Goal: Transaction & Acquisition: Purchase product/service

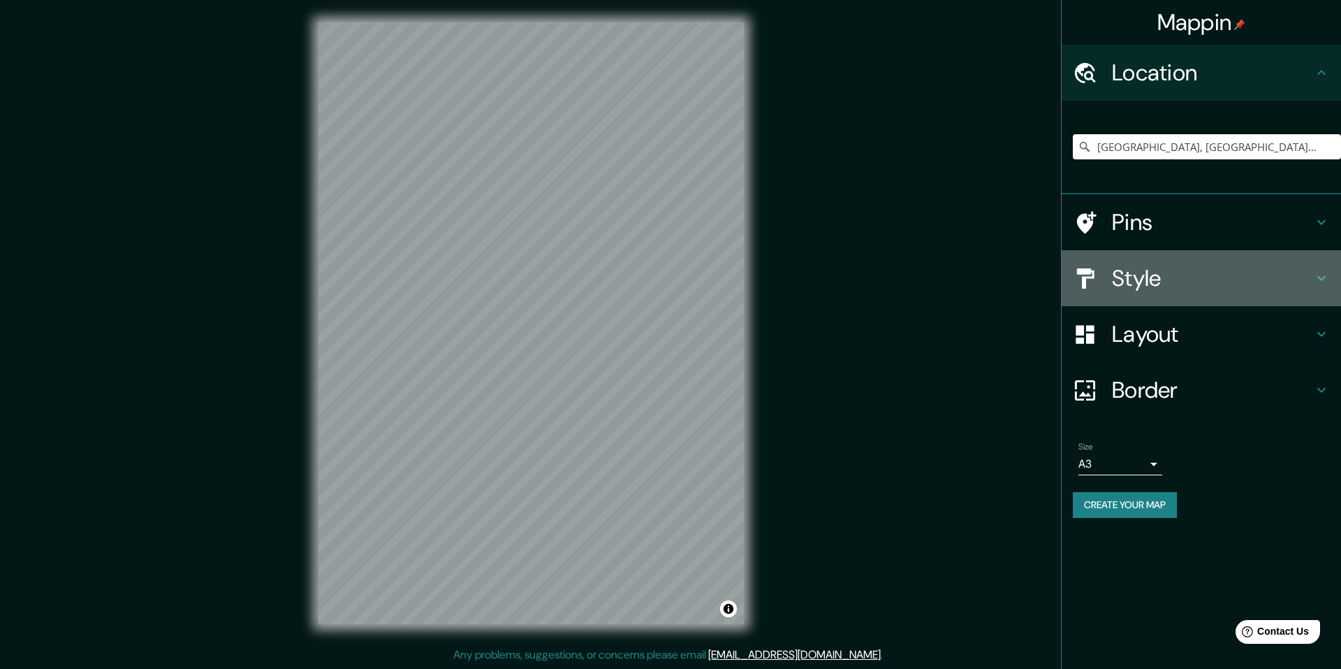
click at [1190, 271] on h4 "Style" at bounding box center [1212, 278] width 201 height 28
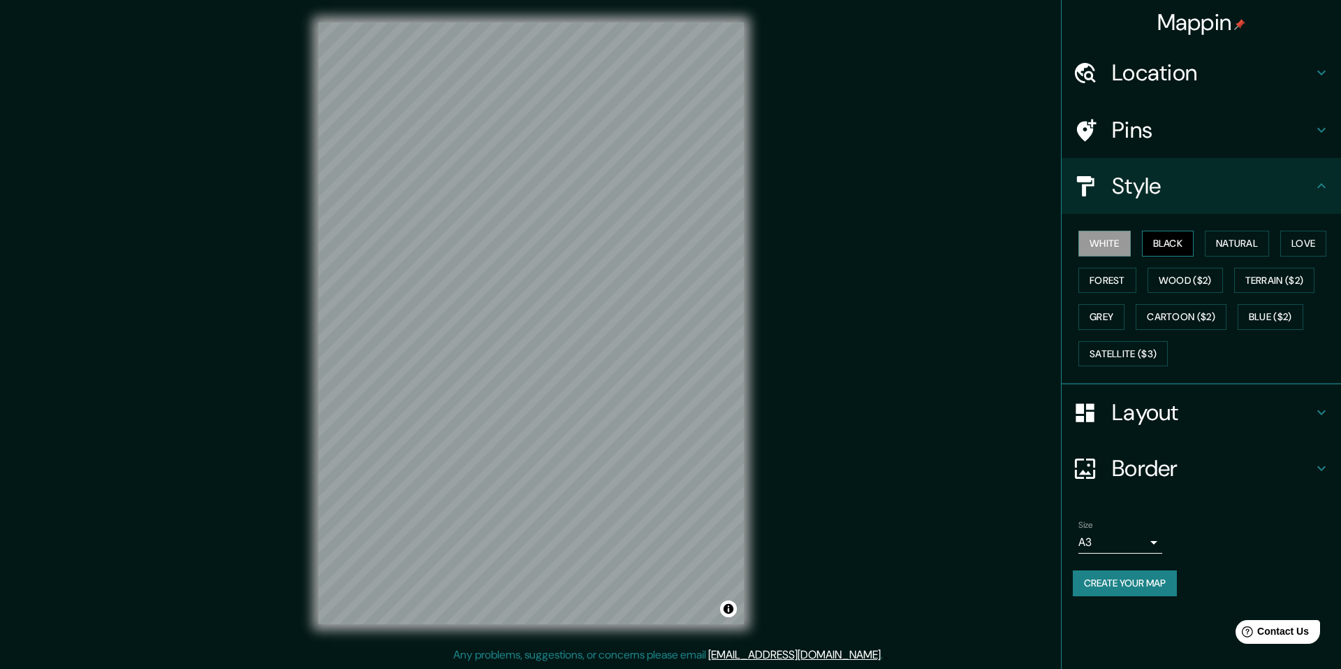
click at [1168, 239] on button "Black" at bounding box center [1168, 244] width 52 height 26
click at [1239, 242] on button "Natural" at bounding box center [1237, 244] width 64 height 26
click at [1315, 242] on button "Love" at bounding box center [1304, 244] width 46 height 26
click at [1117, 281] on button "Forest" at bounding box center [1108, 281] width 58 height 26
click at [1104, 305] on button "Grey" at bounding box center [1102, 317] width 46 height 26
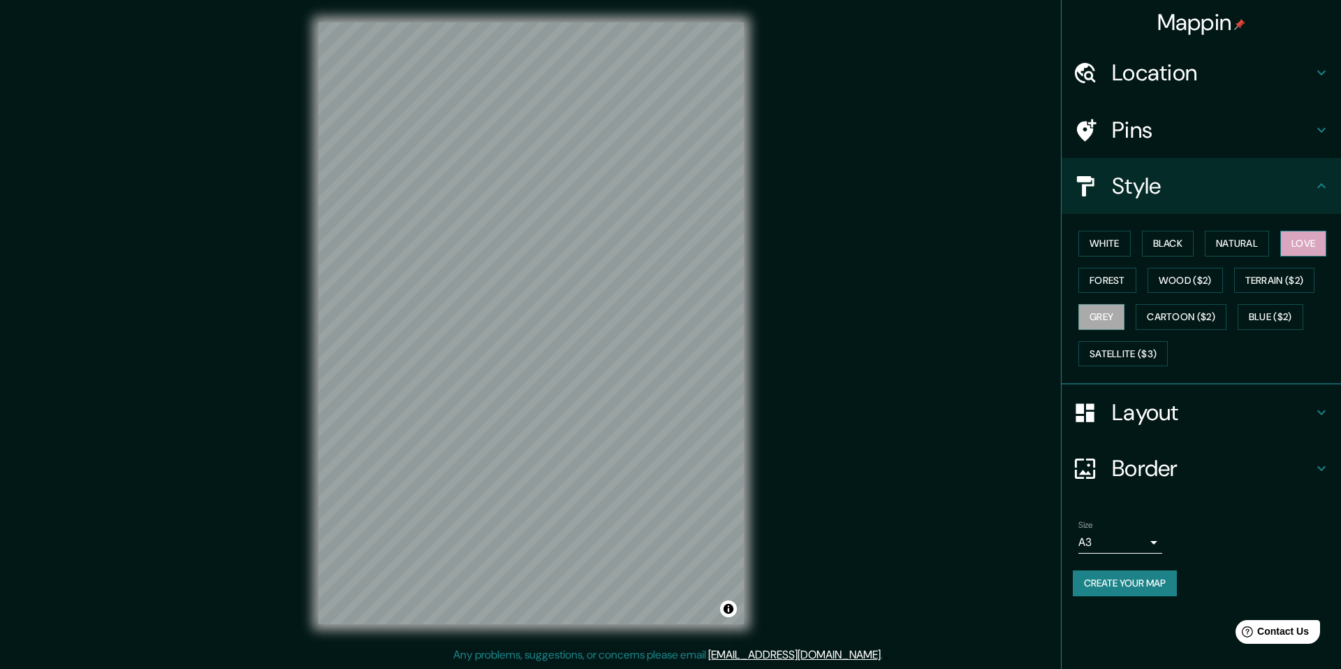
click at [1306, 245] on button "Love" at bounding box center [1304, 244] width 46 height 26
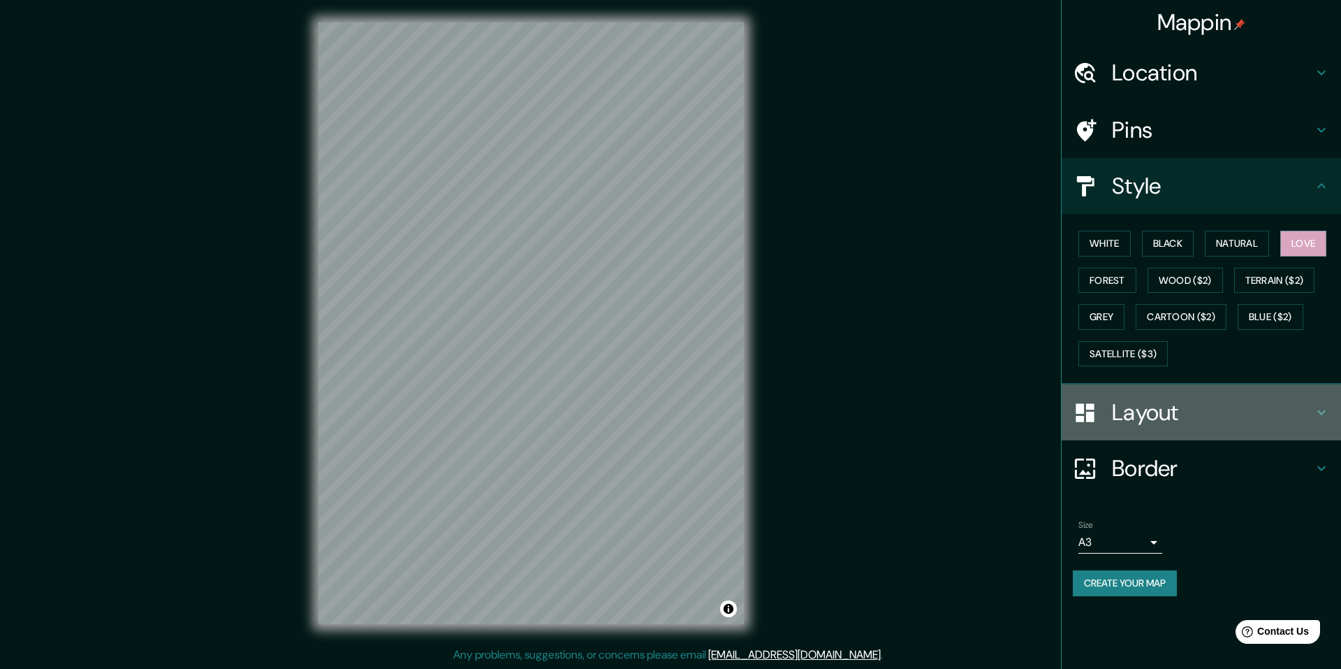
click at [1189, 422] on h4 "Layout" at bounding box center [1212, 412] width 201 height 28
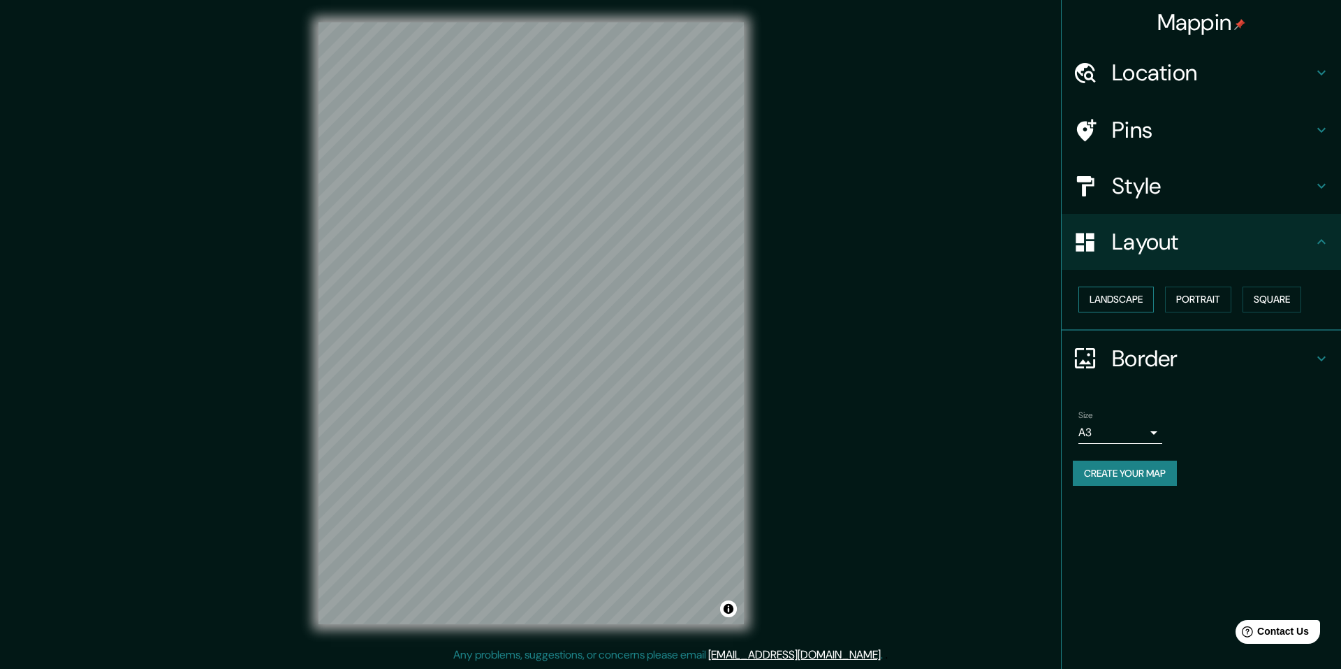
click at [1136, 298] on button "Landscape" at bounding box center [1116, 299] width 75 height 26
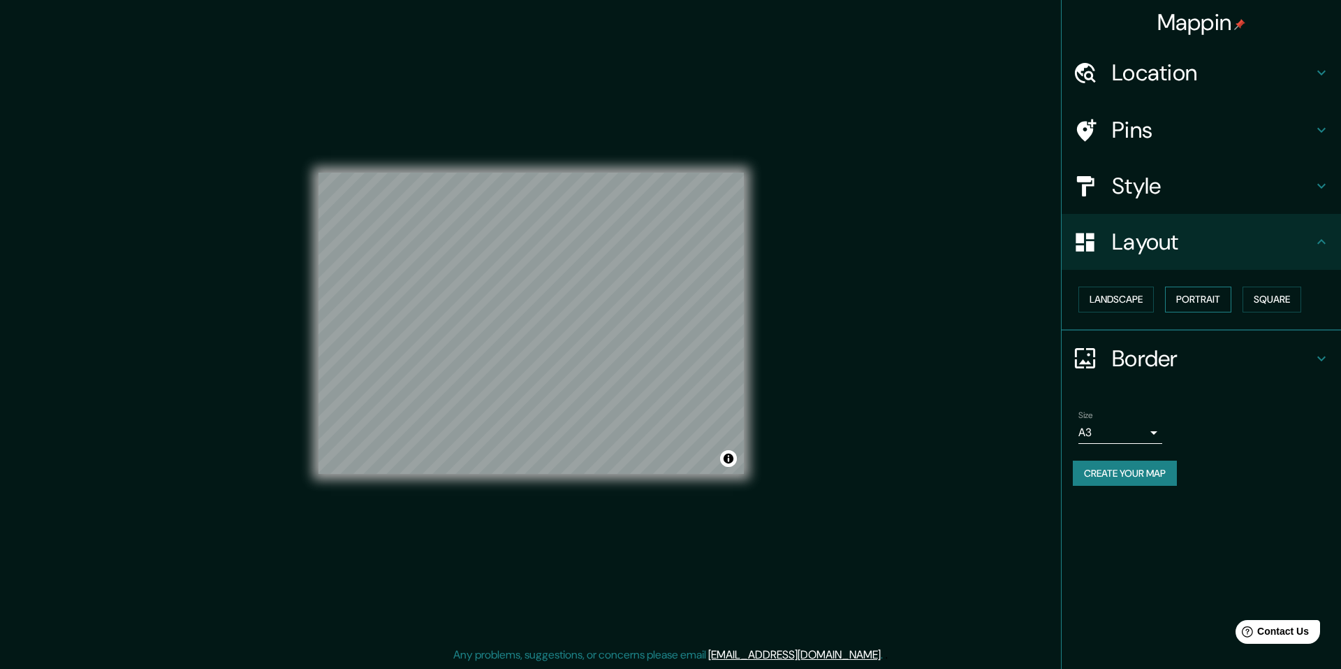
click at [1208, 302] on button "Portrait" at bounding box center [1198, 299] width 66 height 26
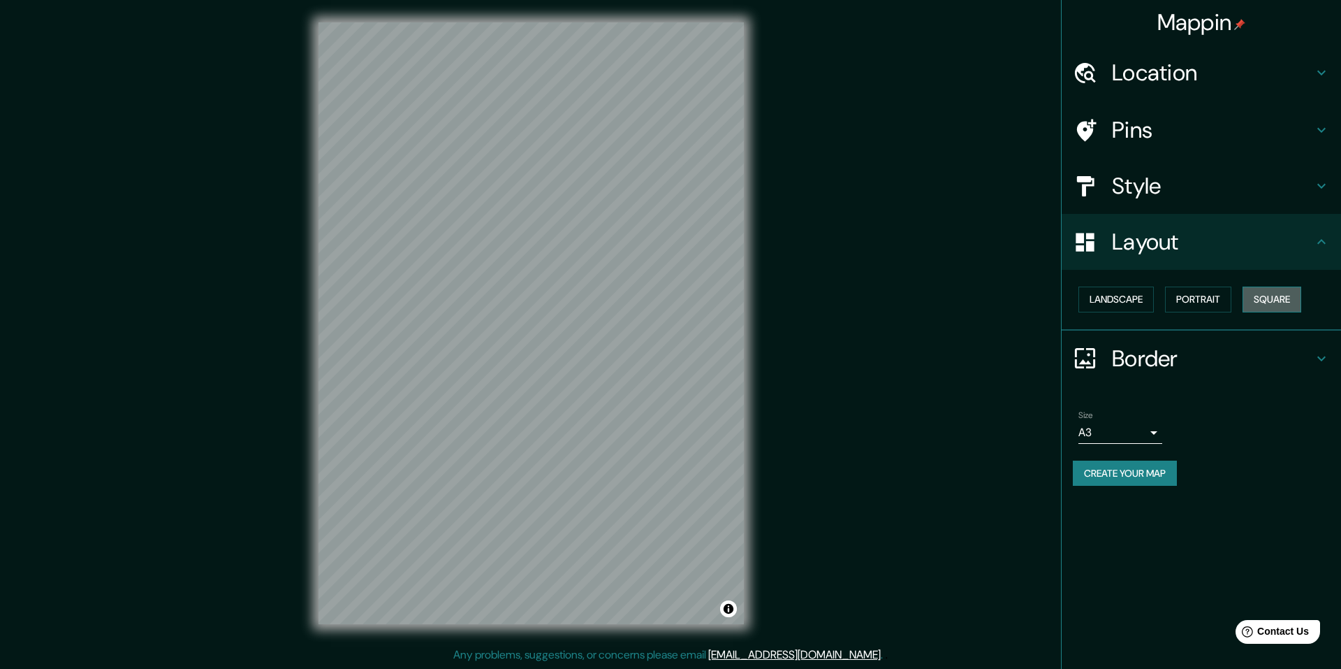
click at [1281, 301] on button "Square" at bounding box center [1272, 299] width 59 height 26
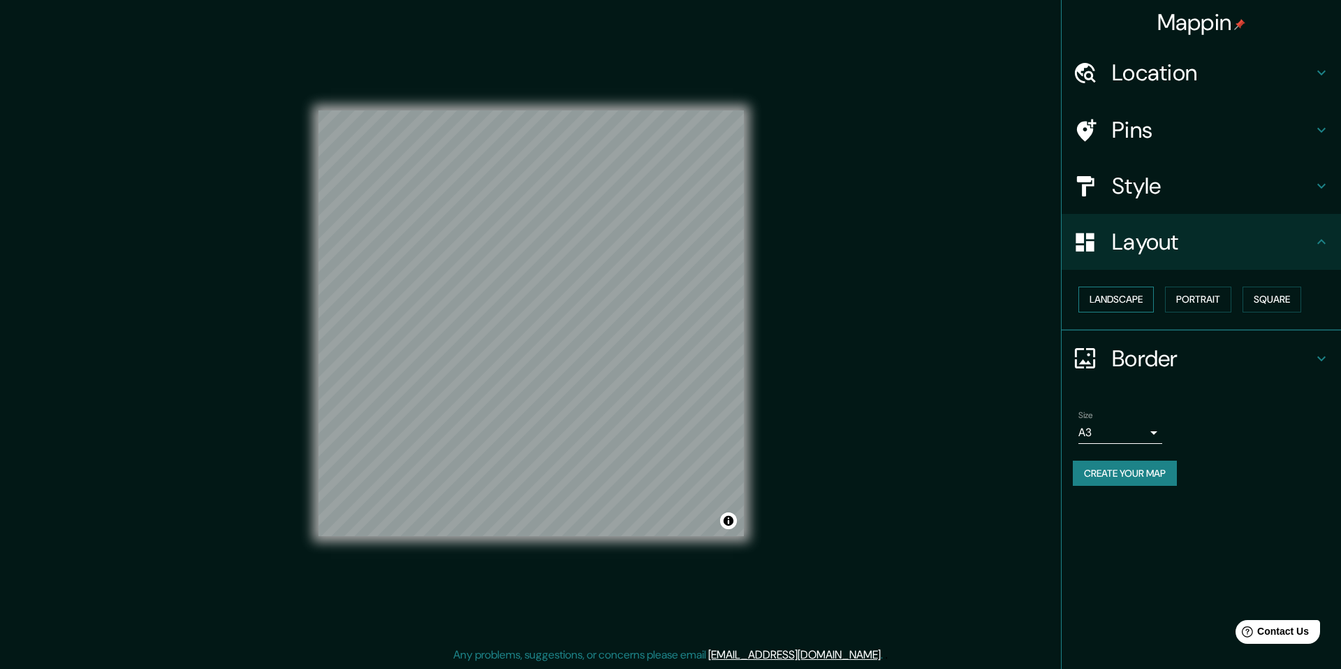
click at [1115, 301] on button "Landscape" at bounding box center [1116, 299] width 75 height 26
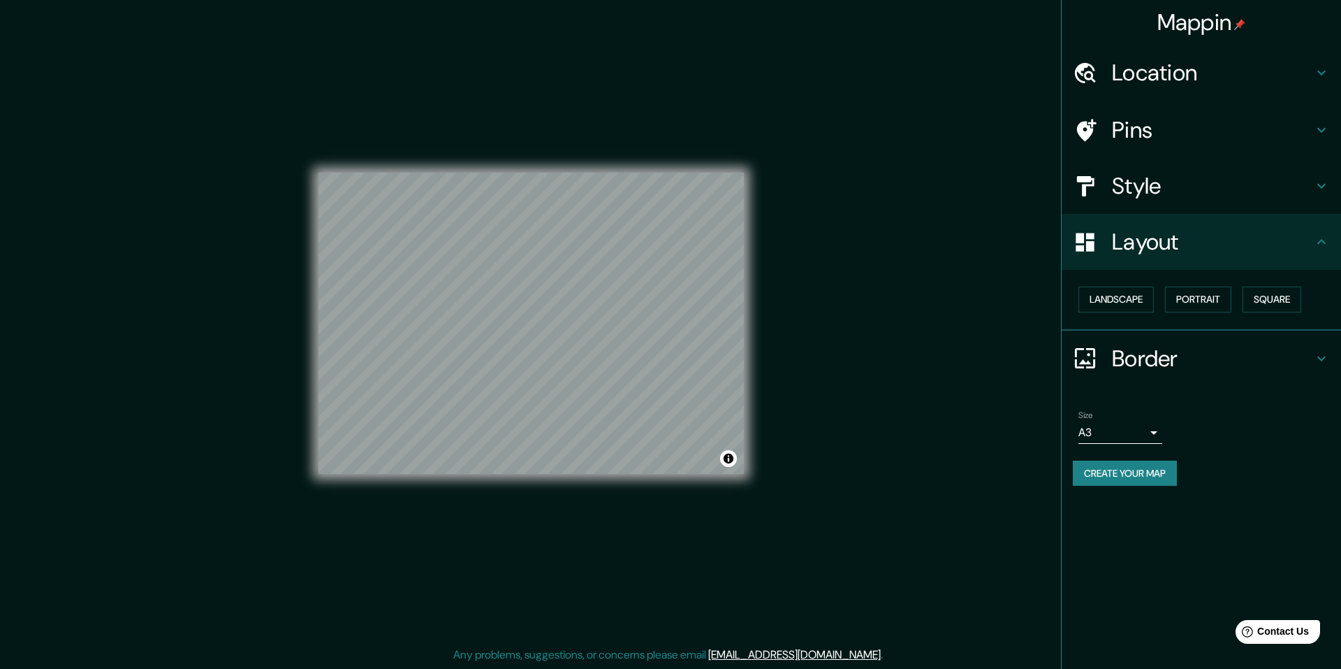
click at [1155, 437] on body "Mappin Location Santiago, Región Metropolitana de Santiago, Chile Pins Style La…" at bounding box center [670, 334] width 1341 height 669
click at [1131, 460] on li "A4" at bounding box center [1121, 461] width 84 height 25
click at [1171, 367] on h4 "Border" at bounding box center [1212, 358] width 201 height 28
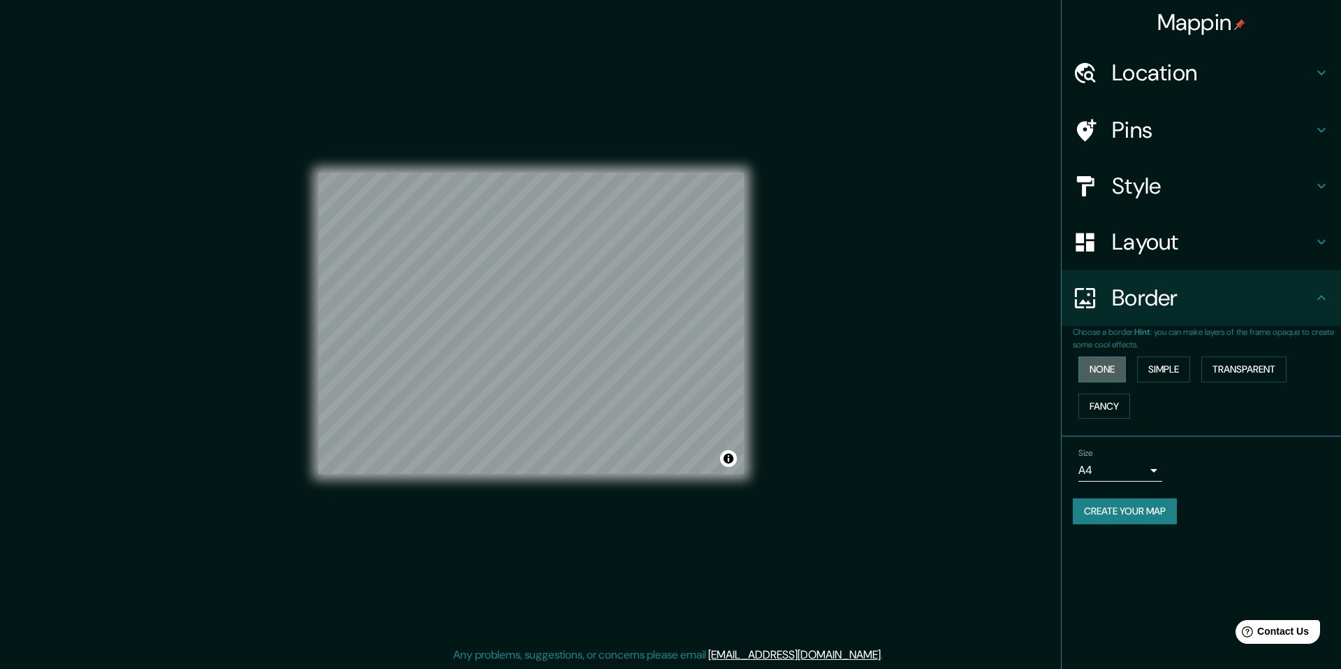
click at [1100, 374] on button "None" at bounding box center [1103, 369] width 48 height 26
click at [1190, 144] on div "Pins" at bounding box center [1201, 130] width 279 height 56
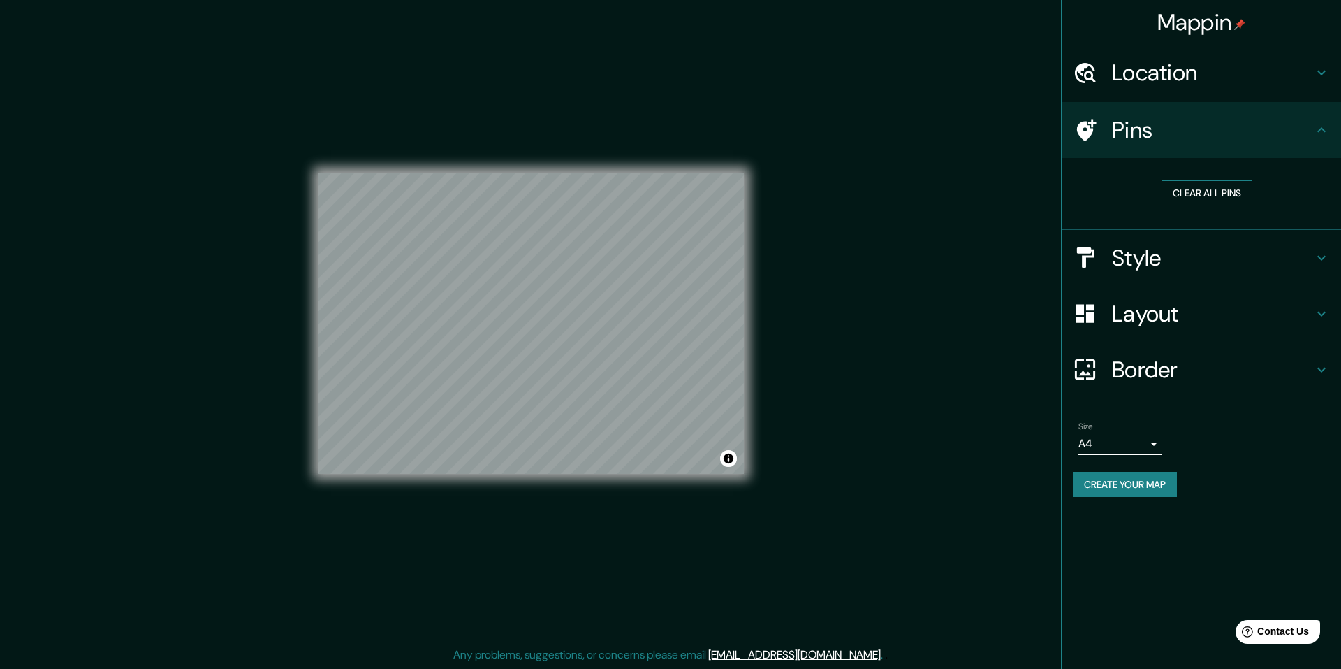
click at [1211, 195] on button "Clear all pins" at bounding box center [1207, 193] width 91 height 26
click at [1153, 124] on h4 "Pins" at bounding box center [1212, 130] width 201 height 28
click at [1211, 187] on button "Clear all pins" at bounding box center [1207, 193] width 91 height 26
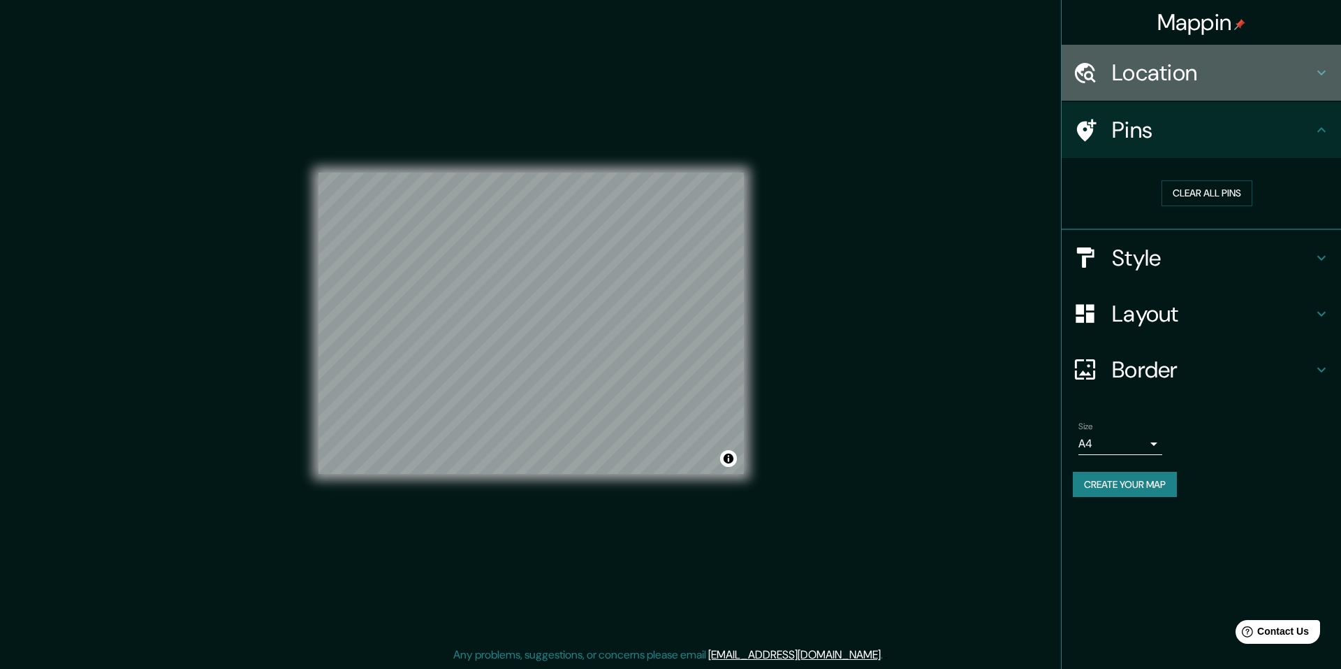
click at [1205, 66] on h4 "Location" at bounding box center [1212, 73] width 201 height 28
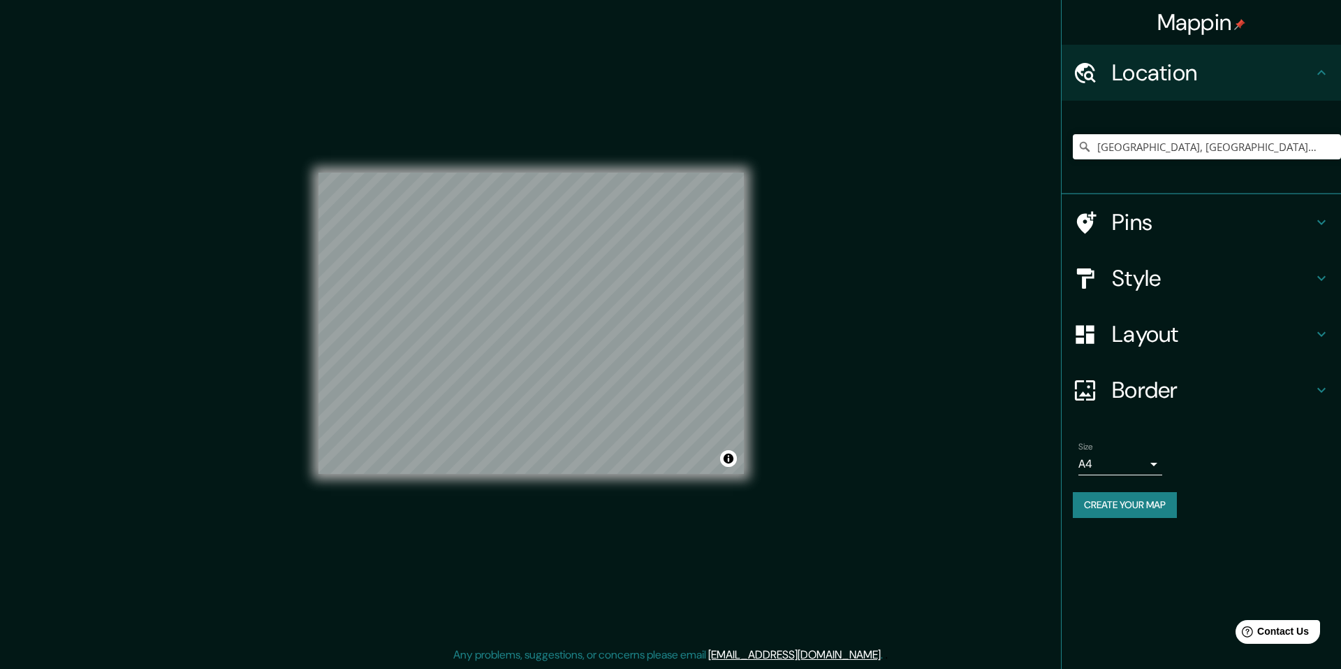
click at [1142, 539] on div "Mappin Location Santiago, Región Metropolitana de Santiago, Chile Pins Style La…" at bounding box center [1201, 334] width 280 height 669
click at [1137, 509] on button "Create your map" at bounding box center [1125, 505] width 104 height 26
click at [1123, 509] on button "Create your map" at bounding box center [1125, 505] width 104 height 26
click at [725, 463] on button "Toggle attribution" at bounding box center [728, 458] width 17 height 17
click at [726, 463] on button "Toggle attribution" at bounding box center [728, 458] width 17 height 17
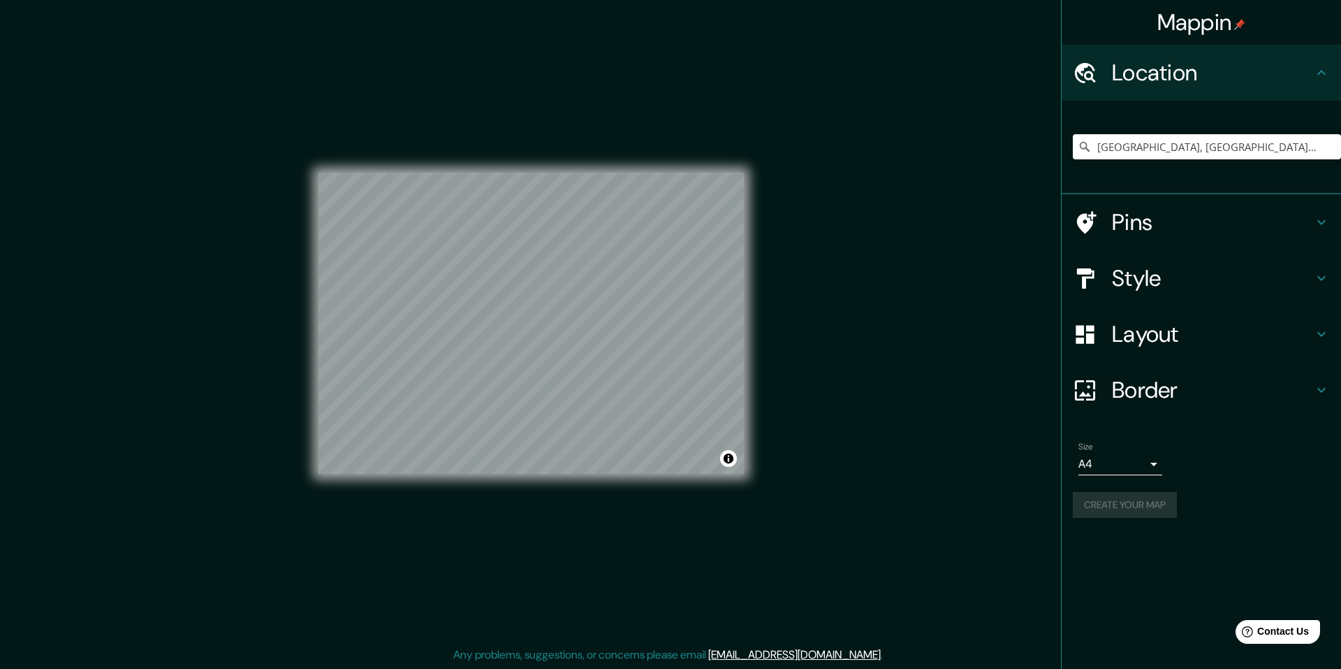
click at [905, 312] on div "Mappin Location Santiago, Región Metropolitana de Santiago, Chile Pins Style La…" at bounding box center [670, 334] width 1341 height 669
drag, startPoint x: 1224, startPoint y: 0, endPoint x: 949, endPoint y: 49, distance: 279.6
click at [949, 49] on div "Mappin Location Santiago, Región Metropolitana de Santiago, Chile Pins Style La…" at bounding box center [670, 334] width 1341 height 669
click at [1328, 59] on div "Location" at bounding box center [1201, 73] width 279 height 56
click at [1244, 423] on ul "Location Santiago, Región Metropolitana de Santiago, Chile Pins Style Layout Bo…" at bounding box center [1201, 290] width 279 height 490
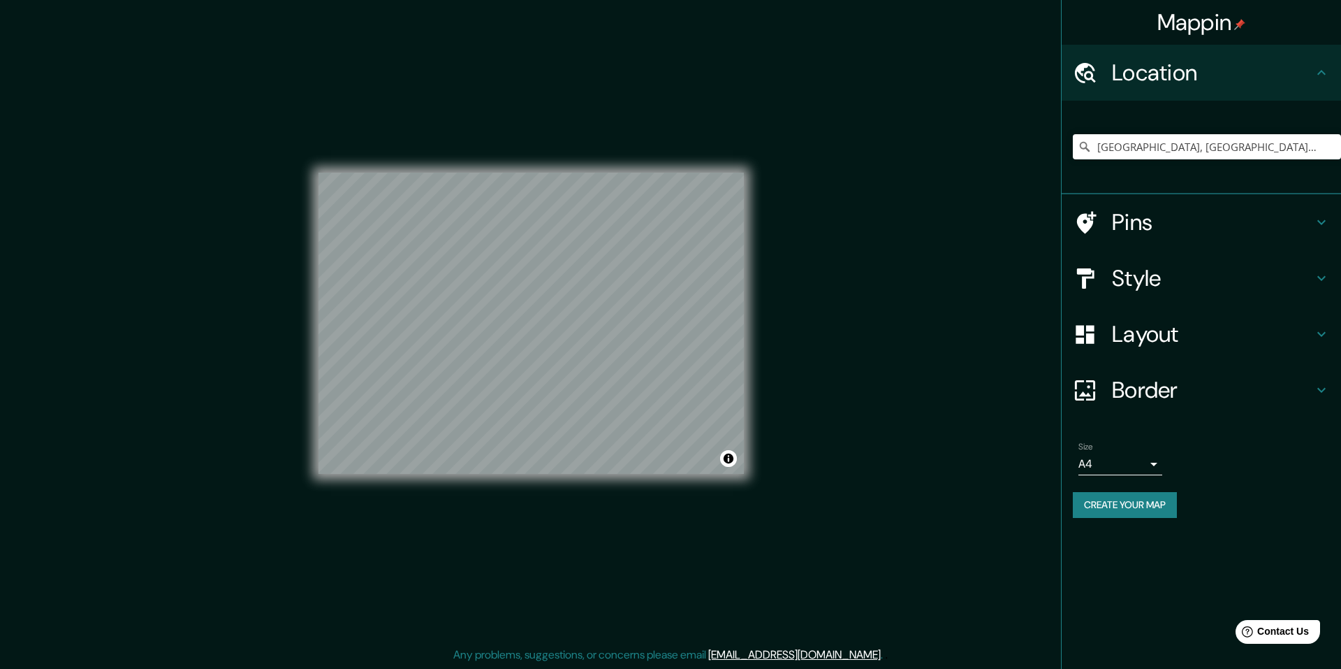
click at [1150, 505] on button "Create your map" at bounding box center [1125, 505] width 104 height 26
click at [1128, 512] on button "Create your map" at bounding box center [1125, 505] width 104 height 26
click at [1158, 395] on h4 "Border" at bounding box center [1212, 390] width 201 height 28
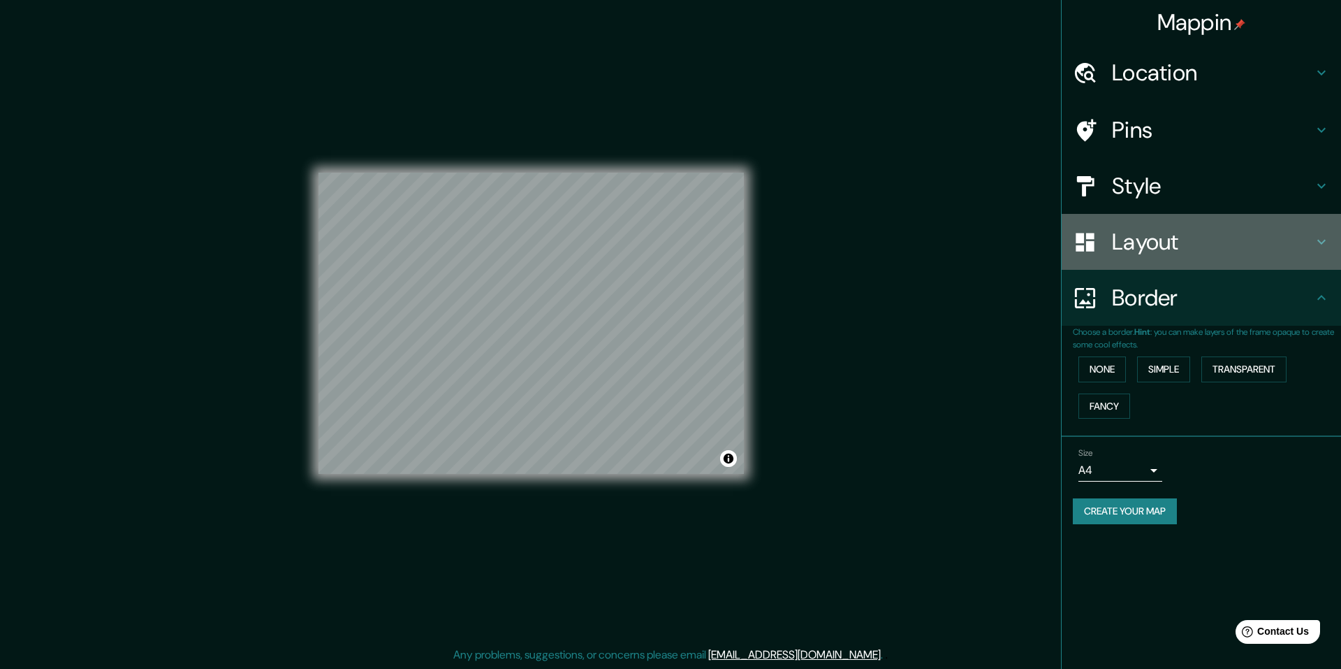
click at [1151, 242] on h4 "Layout" at bounding box center [1212, 242] width 201 height 28
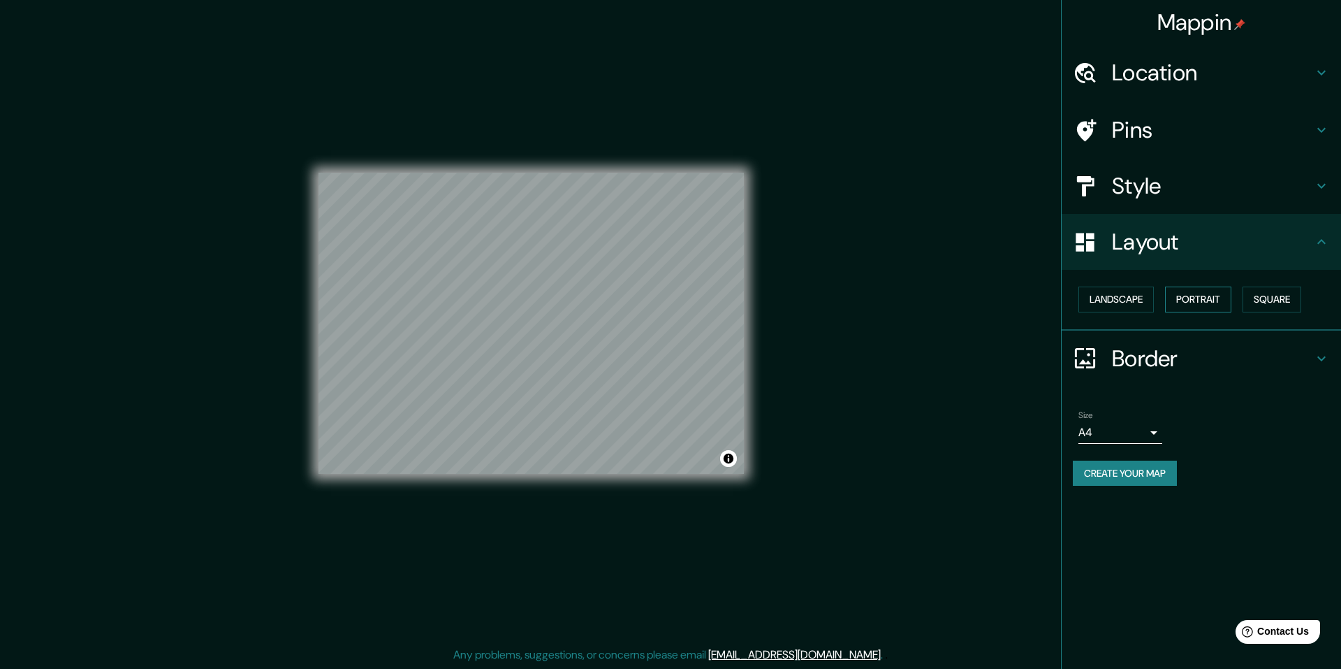
click at [1212, 306] on button "Portrait" at bounding box center [1198, 299] width 66 height 26
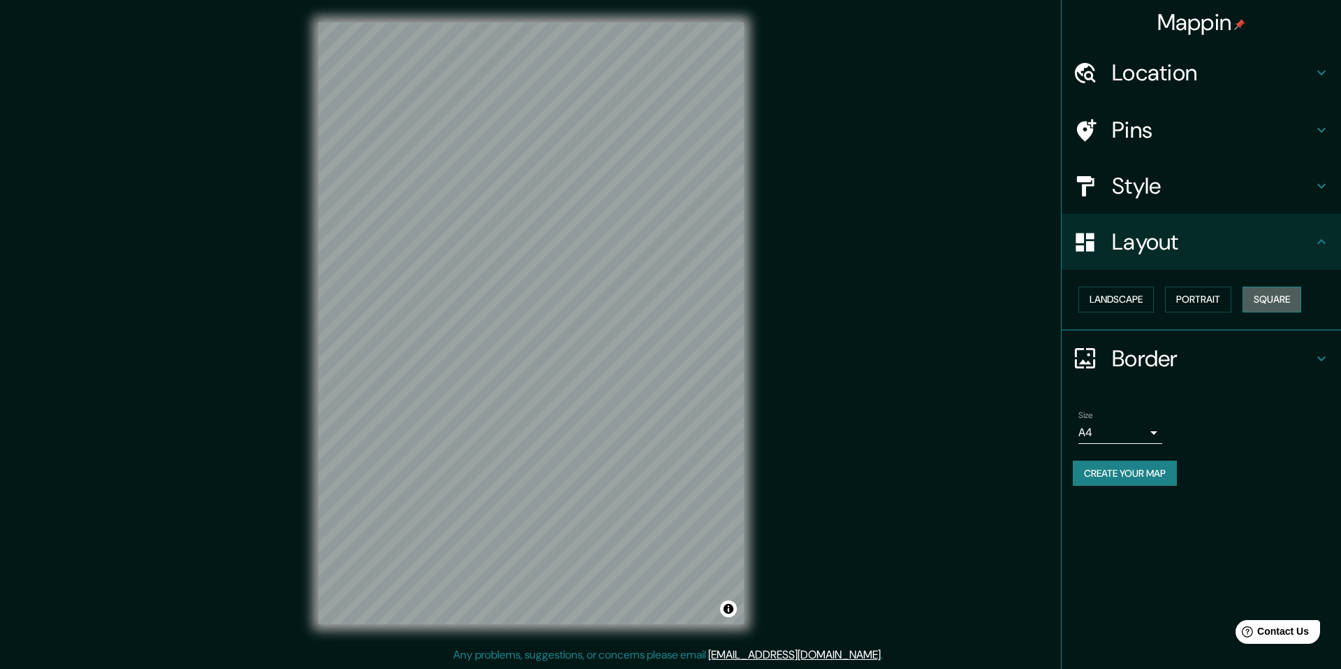
click at [1278, 302] on button "Square" at bounding box center [1272, 299] width 59 height 26
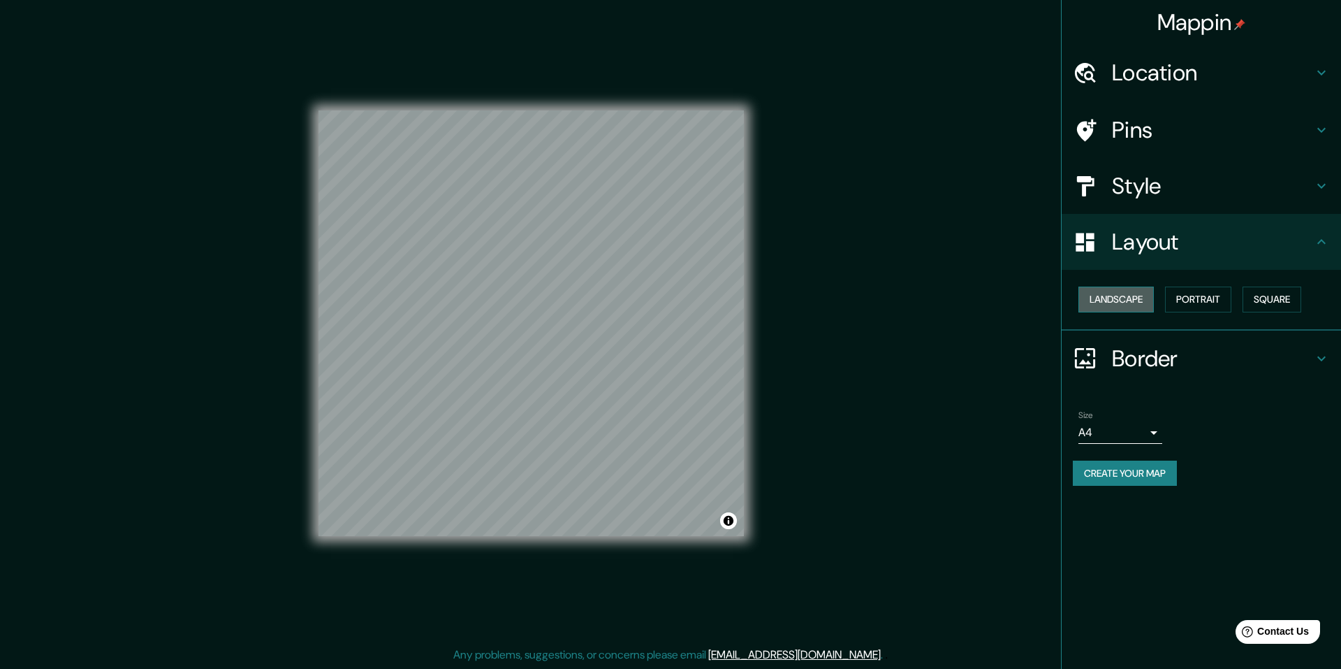
click at [1104, 303] on button "Landscape" at bounding box center [1116, 299] width 75 height 26
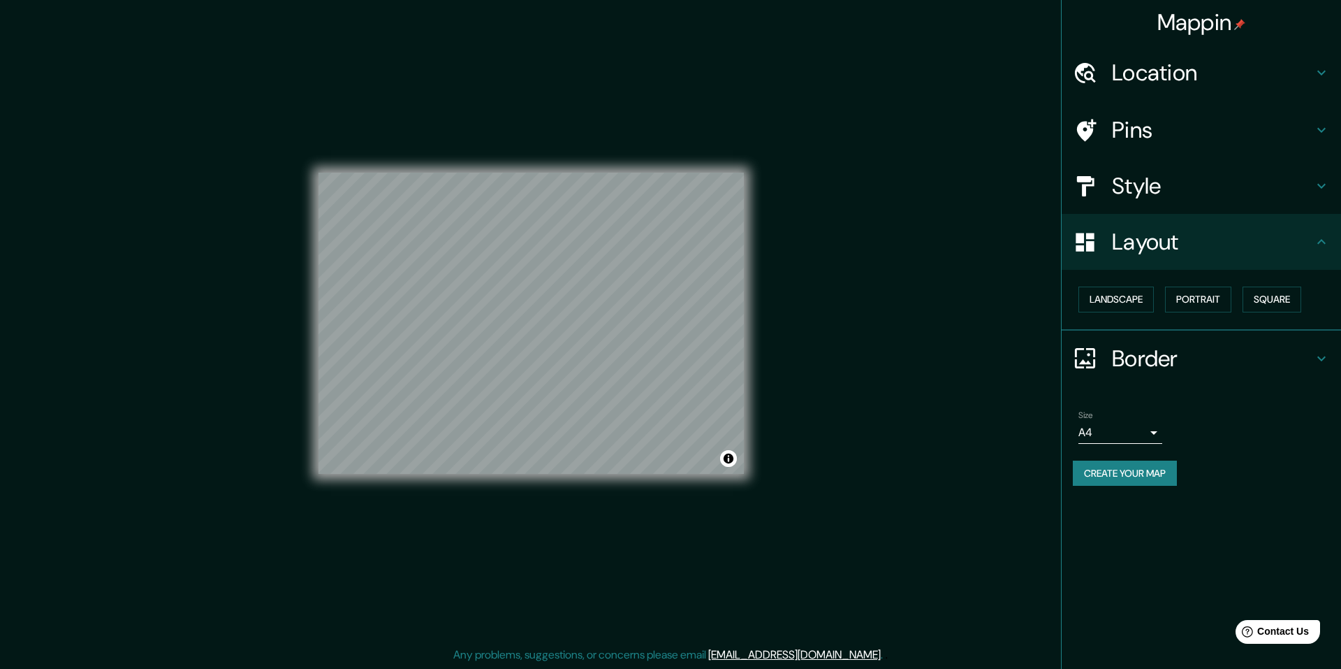
click at [1149, 187] on h4 "Style" at bounding box center [1212, 186] width 201 height 28
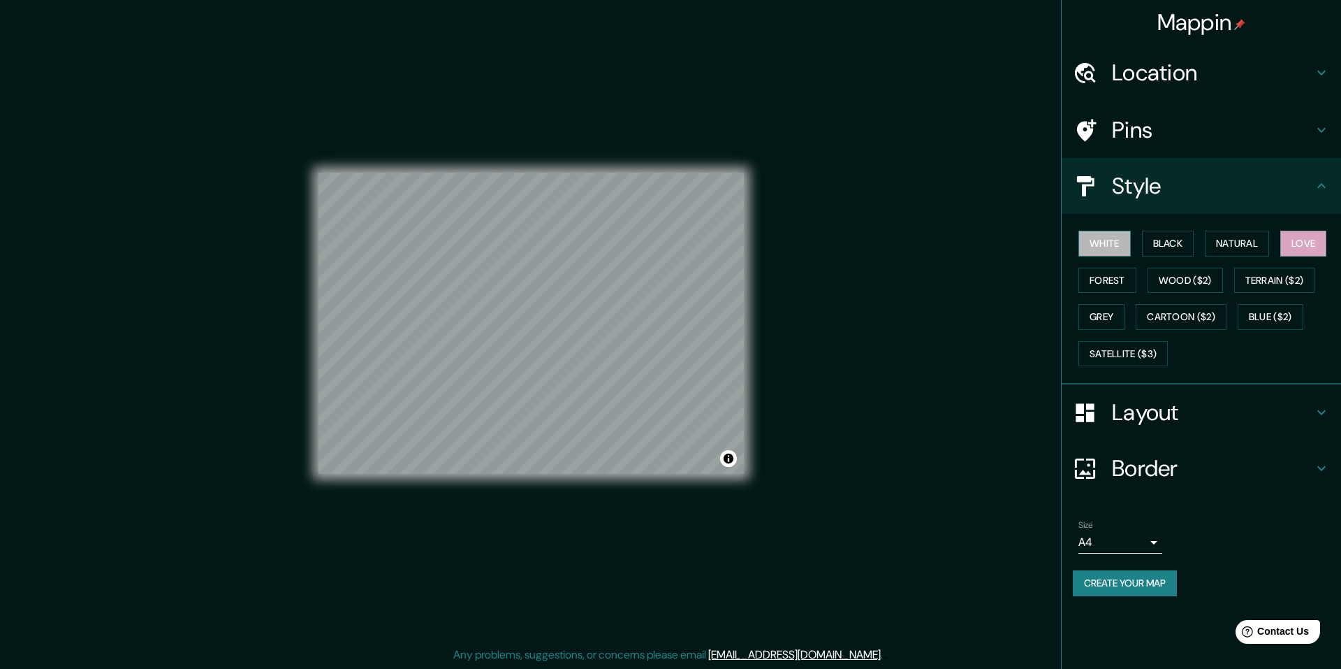
click at [1113, 246] on button "White" at bounding box center [1105, 244] width 52 height 26
click at [1172, 244] on button "Black" at bounding box center [1168, 244] width 52 height 26
click at [1265, 239] on button "Natural" at bounding box center [1237, 244] width 64 height 26
click at [1320, 240] on button "Love" at bounding box center [1304, 244] width 46 height 26
click at [1100, 319] on button "Grey" at bounding box center [1102, 317] width 46 height 26
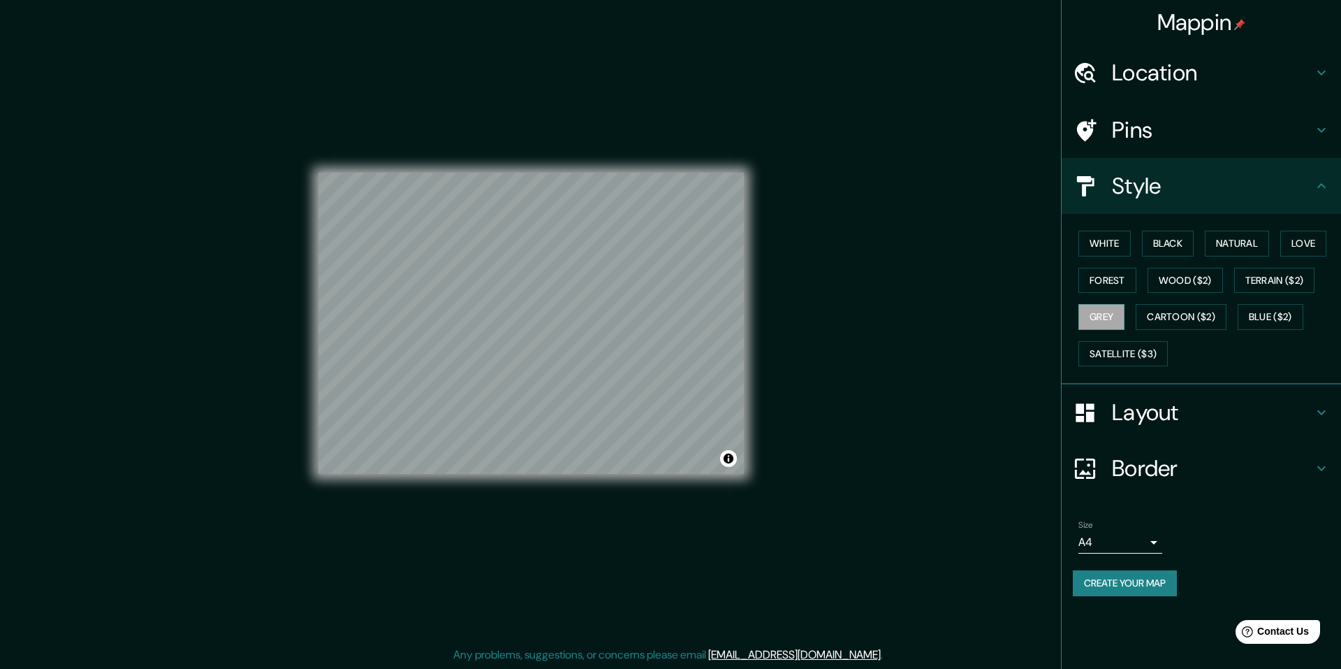
click at [1148, 133] on h4 "Pins" at bounding box center [1212, 130] width 201 height 28
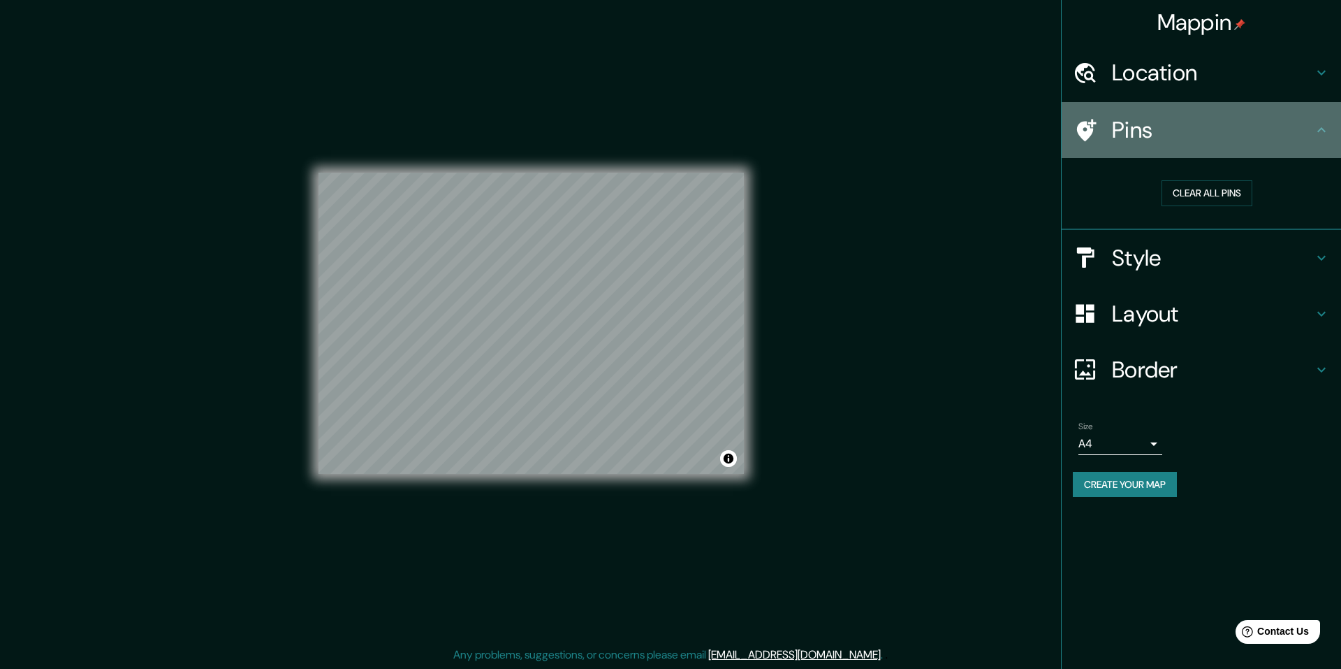
click at [1148, 133] on h4 "Pins" at bounding box center [1212, 130] width 201 height 28
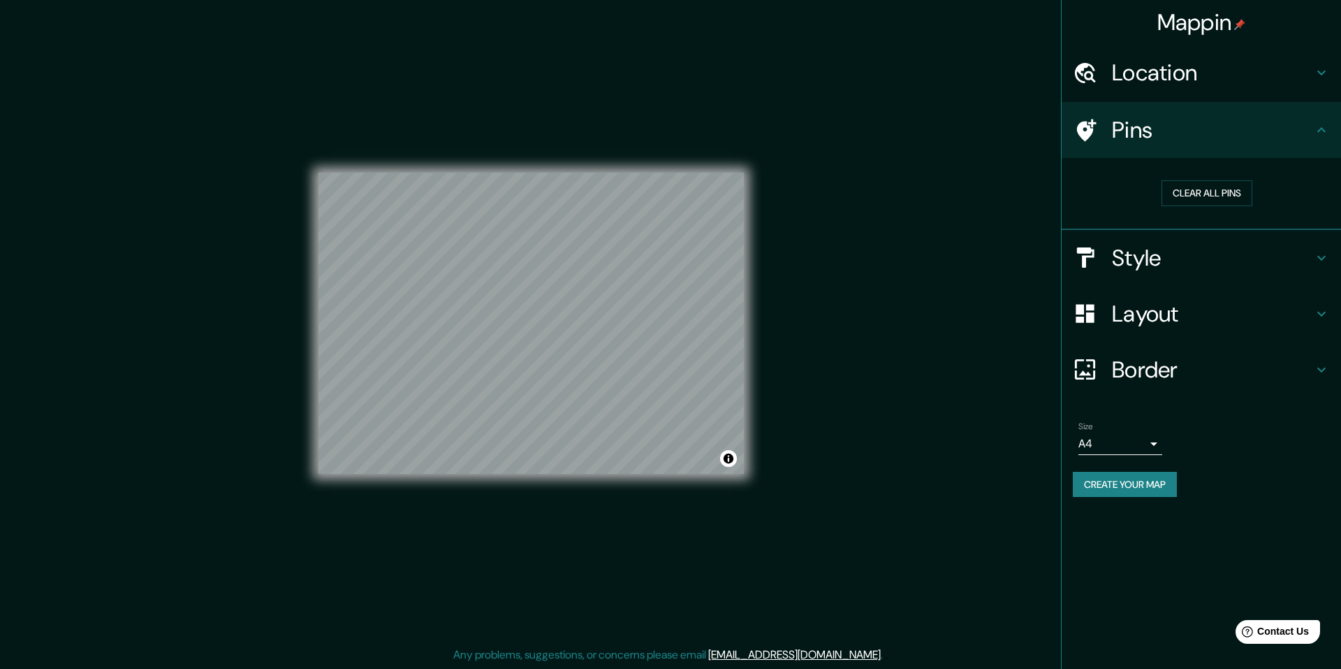
click at [1117, 495] on button "Create your map" at bounding box center [1125, 485] width 104 height 26
click at [1116, 487] on button "Create your map" at bounding box center [1125, 485] width 104 height 26
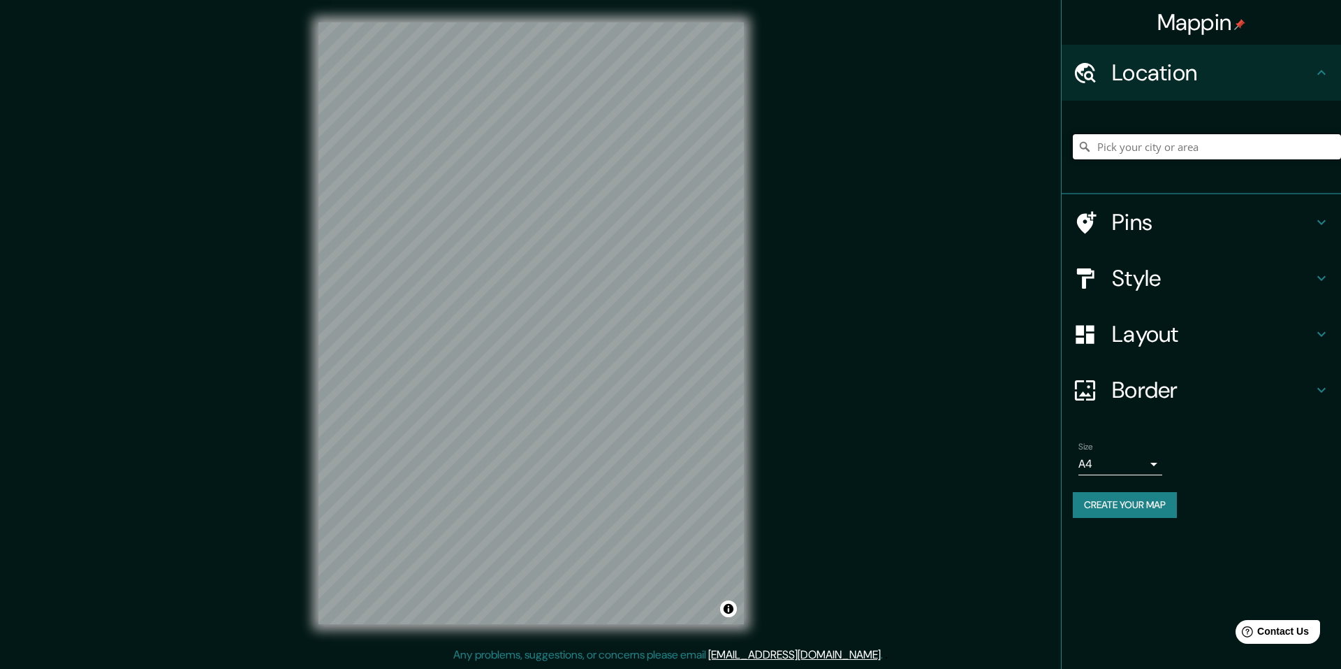
click at [1158, 152] on input "Pick your city or area" at bounding box center [1207, 146] width 268 height 25
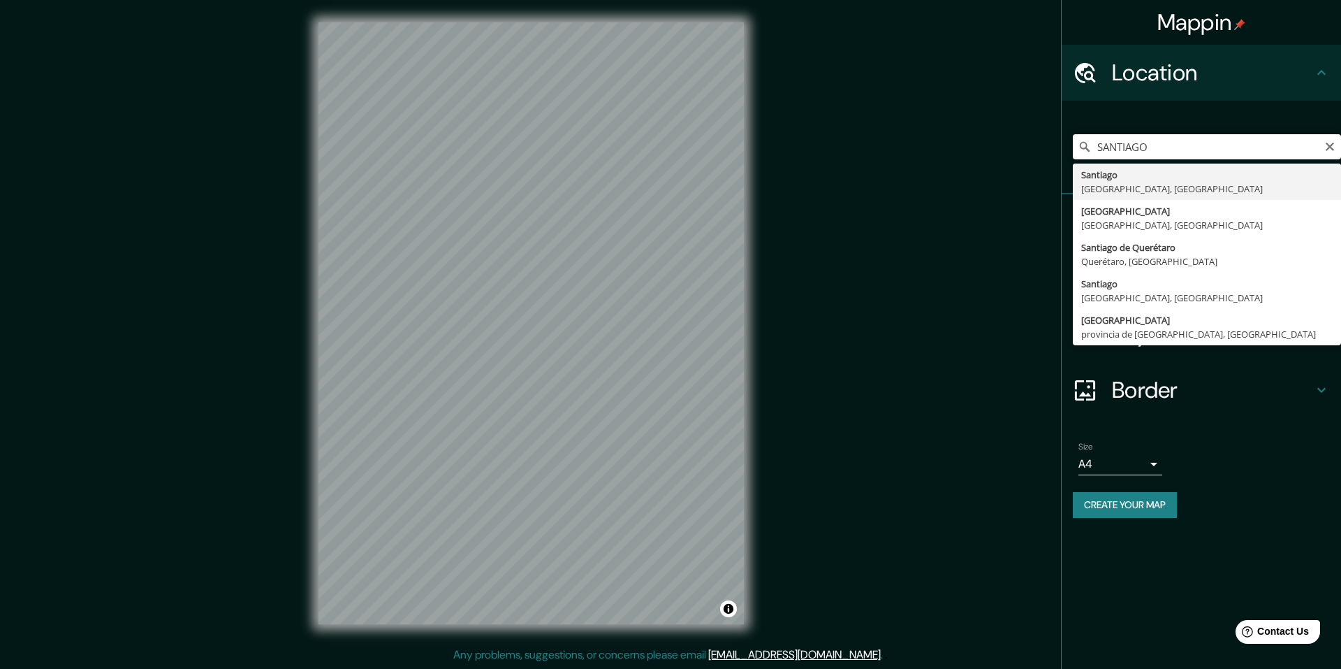
type input "[GEOGRAPHIC_DATA], [GEOGRAPHIC_DATA], [GEOGRAPHIC_DATA]"
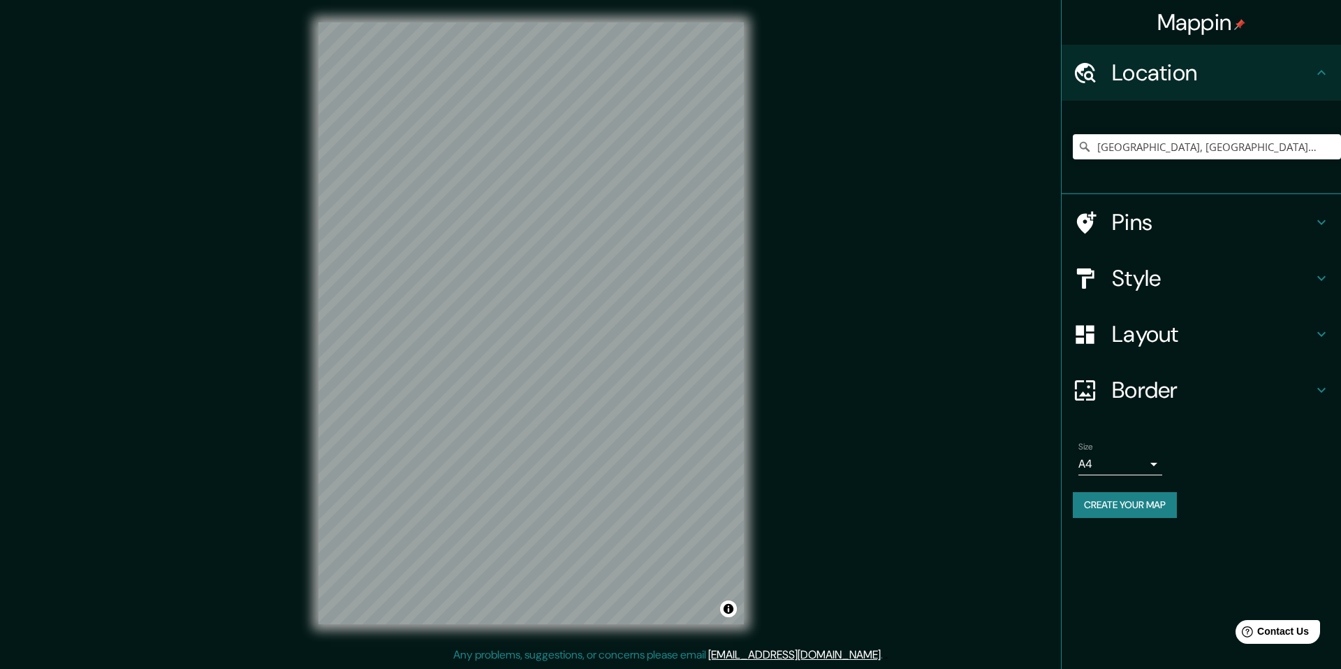
click at [1136, 342] on h4 "Layout" at bounding box center [1212, 334] width 201 height 28
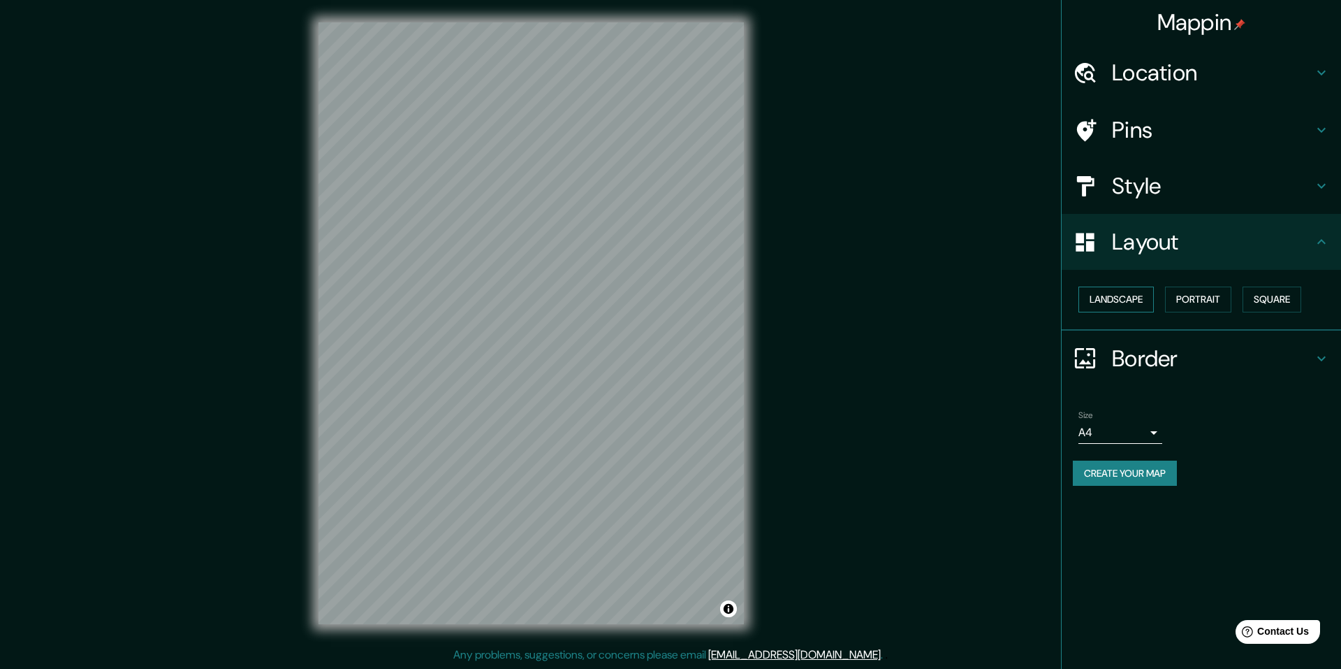
click at [1120, 307] on button "Landscape" at bounding box center [1116, 299] width 75 height 26
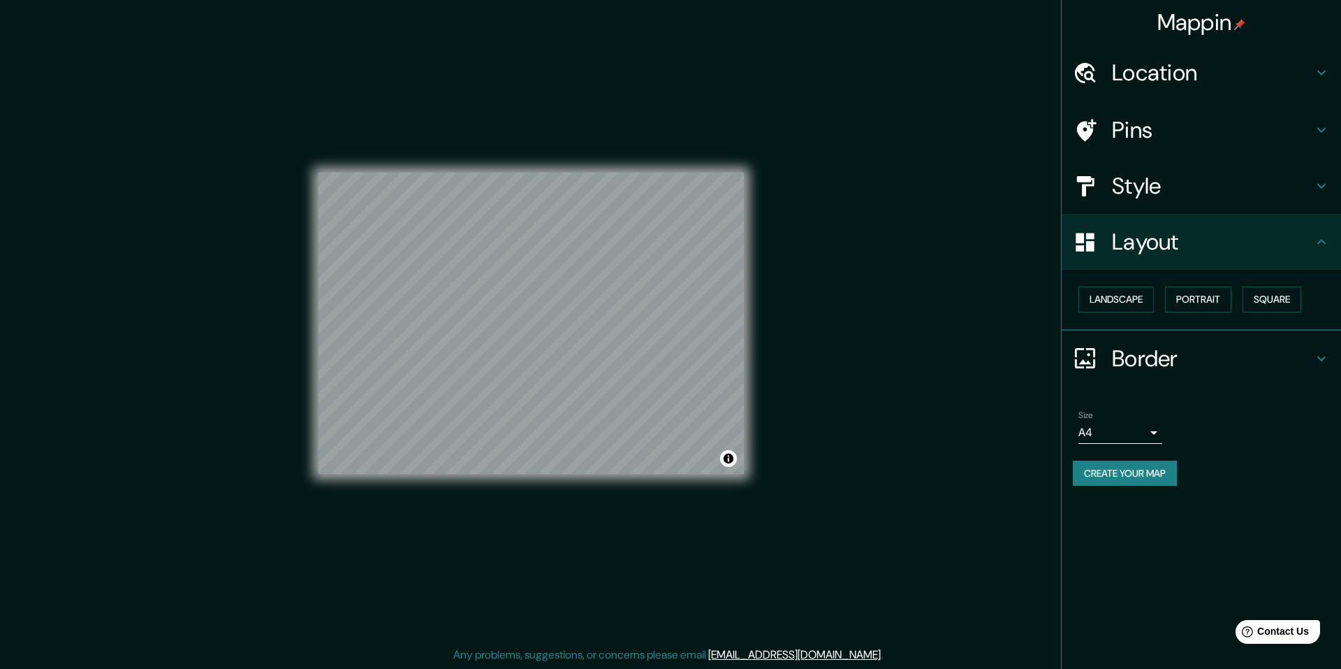
click at [1214, 183] on h4 "Style" at bounding box center [1212, 186] width 201 height 28
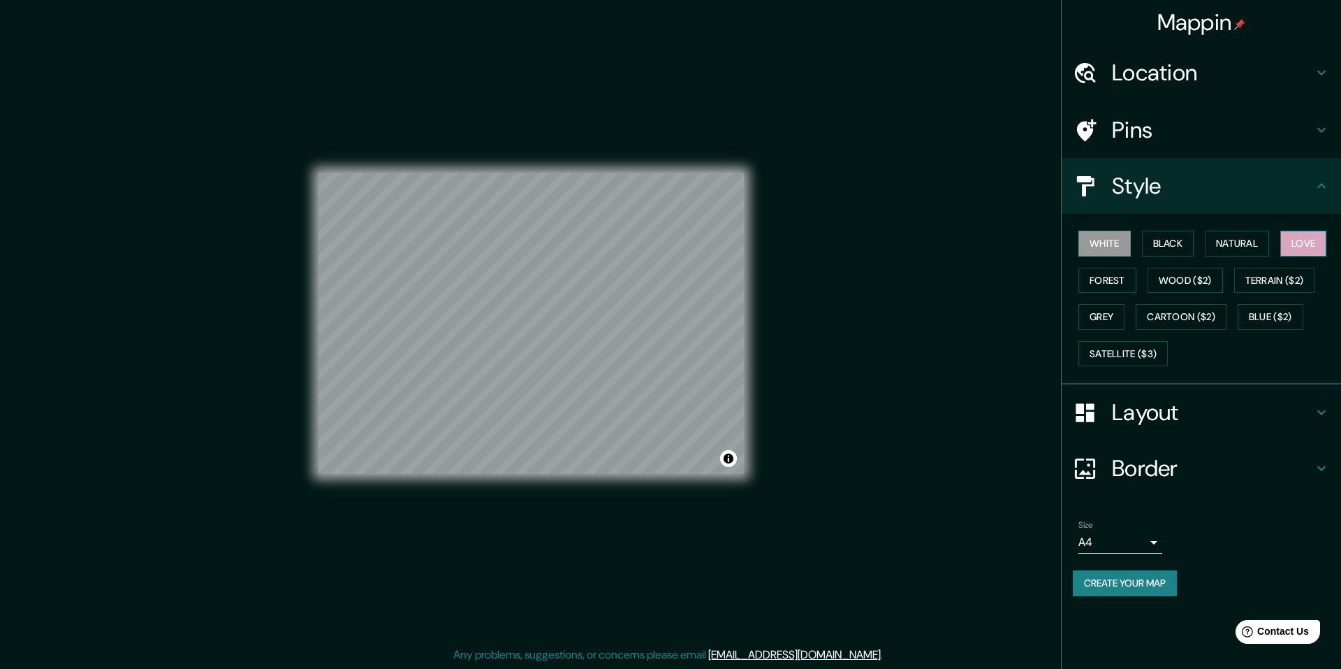
click at [1315, 239] on button "Love" at bounding box center [1304, 244] width 46 height 26
click at [1149, 580] on button "Create your map" at bounding box center [1125, 583] width 104 height 26
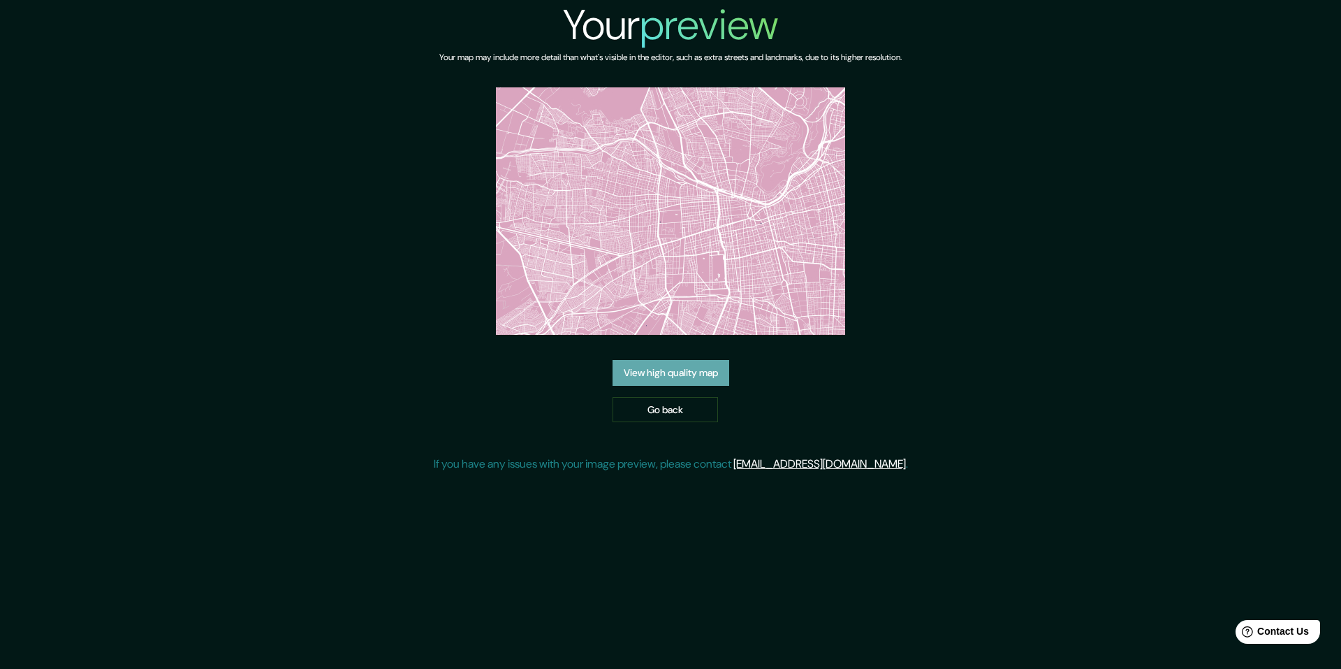
click at [673, 376] on link "View high quality map" at bounding box center [671, 373] width 117 height 26
